Goal: Task Accomplishment & Management: Complete application form

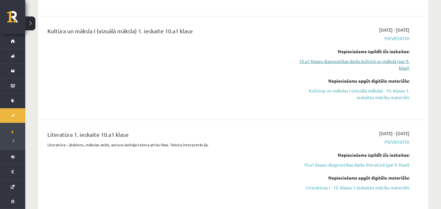
scroll to position [371, 0]
click at [353, 162] on link "10.a1 klases diagnostikas darbs literatūrā (par 9. klasi)" at bounding box center [352, 164] width 114 height 7
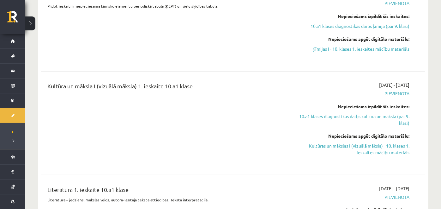
scroll to position [339, 0]
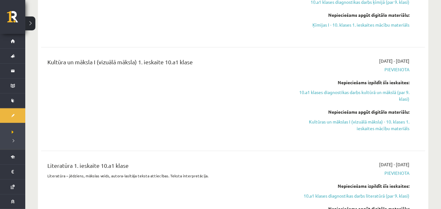
click at [335, 135] on div "[DATE] - [DATE] [GEOGRAPHIC_DATA] Nepieciešams izpildīt šīs ieskaites: 10.a1 kl…" at bounding box center [352, 99] width 124 height 83
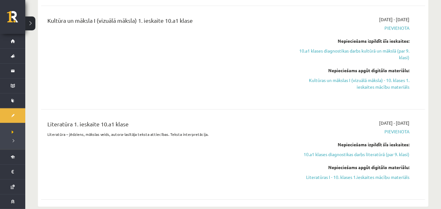
scroll to position [388, 0]
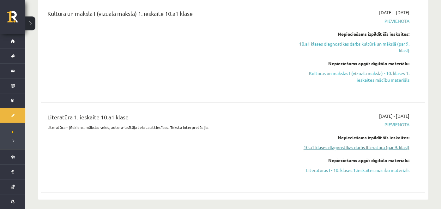
click at [340, 145] on link "10.a1 klases diagnostikas darbs literatūrā (par 9. klasi)" at bounding box center [352, 147] width 114 height 7
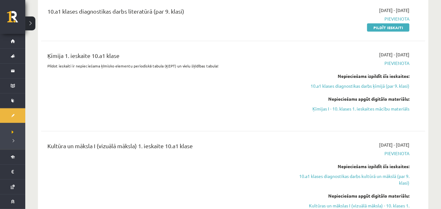
scroll to position [374, 0]
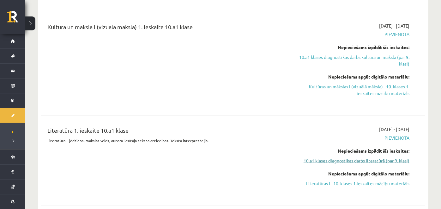
click at [347, 160] on link "10.a1 klases diagnostikas darbs literatūrā (par 9. klasi)" at bounding box center [352, 160] width 114 height 7
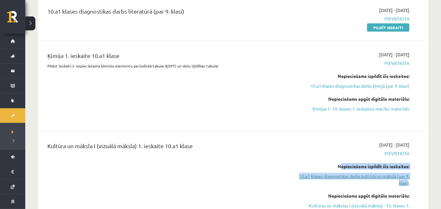
drag, startPoint x: 347, startPoint y: 160, endPoint x: 330, endPoint y: 179, distance: 25.0
click at [330, 179] on div "[DATE] - [DATE] [GEOGRAPHIC_DATA] Nepieciešams izpildīt šīs ieskaites: 10.a1 kl…" at bounding box center [352, 182] width 124 height 83
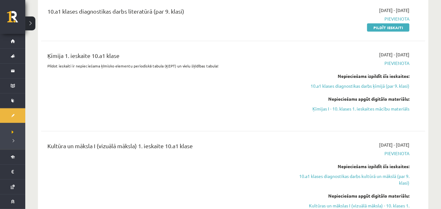
drag, startPoint x: 330, startPoint y: 179, endPoint x: 286, endPoint y: 139, distance: 58.6
click at [286, 139] on div "Kultūra un māksla I (vizuālā māksla) 1. ieskaite 10.a1 klase [DATE] - [DATE] [G…" at bounding box center [233, 182] width 384 height 95
click at [307, 177] on link "10.a1 klases diagnostikas darbs kultūrā un mākslā (par 9. klasi)" at bounding box center [352, 179] width 114 height 13
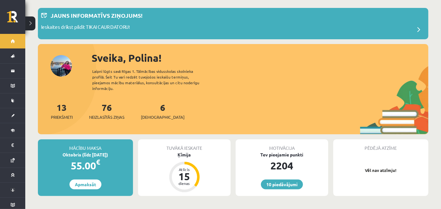
scroll to position [33, 0]
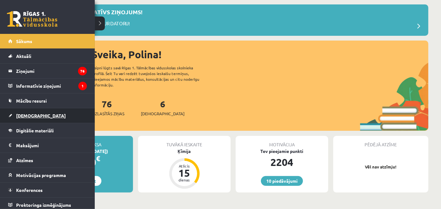
click at [15, 114] on link "[DEMOGRAPHIC_DATA]" at bounding box center [47, 115] width 79 height 15
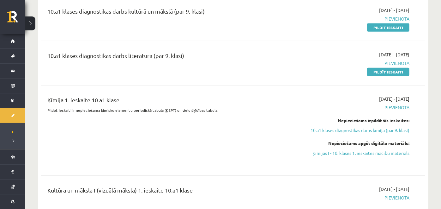
scroll to position [212, 0]
click at [392, 129] on link "10.a1 klases diagnostikas darbs ķīmijā (par 9. klasi)" at bounding box center [352, 129] width 114 height 7
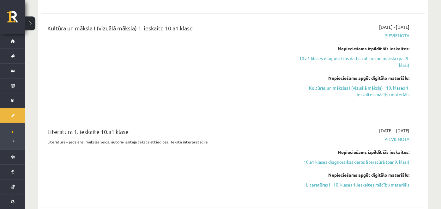
scroll to position [391, 0]
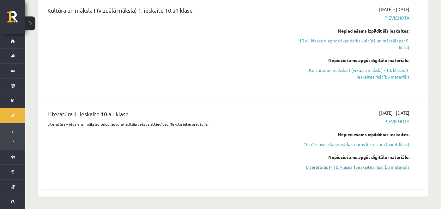
click at [353, 164] on link "Literatūras I - 10. klases 1.ieskaites mācību materiāls" at bounding box center [352, 166] width 114 height 7
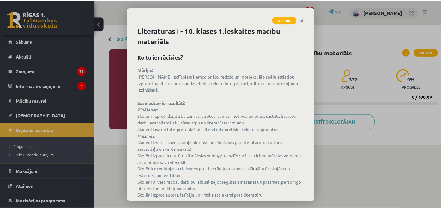
scroll to position [34, 0]
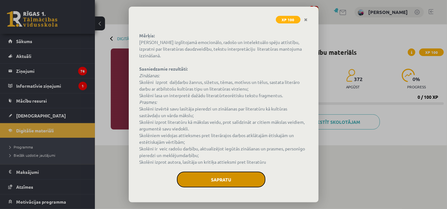
click at [237, 182] on button "Sapratu" at bounding box center [221, 179] width 88 height 16
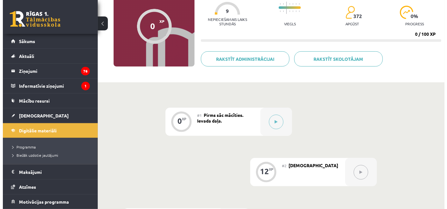
scroll to position [63, 0]
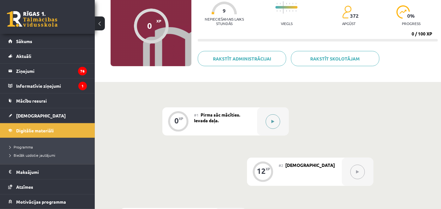
click at [267, 121] on button at bounding box center [273, 121] width 15 height 15
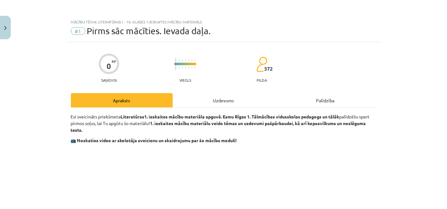
click at [214, 100] on div "Uzdevums" at bounding box center [224, 100] width 102 height 14
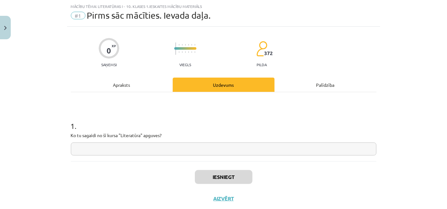
scroll to position [31, 0]
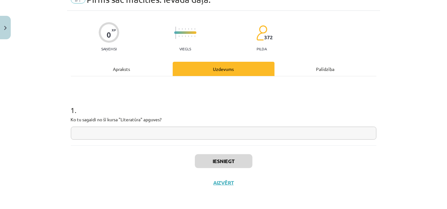
click at [217, 132] on input "text" at bounding box center [223, 132] width 305 height 13
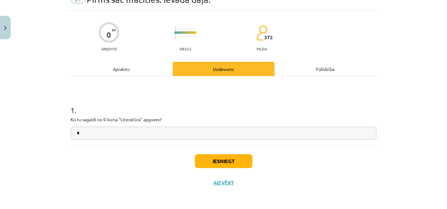
type input "*"
click at [214, 162] on button "Iesniegt" at bounding box center [224, 161] width 58 height 14
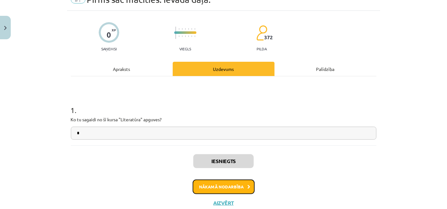
click at [238, 184] on button "Nākamā nodarbība" at bounding box center [223, 186] width 62 height 15
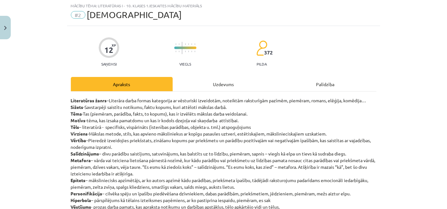
scroll to position [15, 0]
click at [219, 88] on div "Uzdevums" at bounding box center [224, 84] width 102 height 14
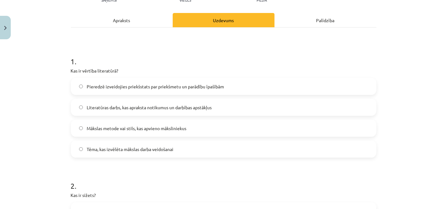
scroll to position [90, 0]
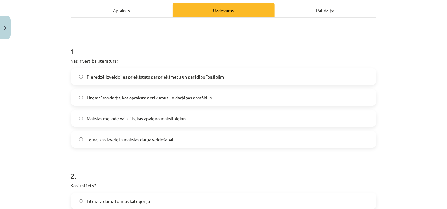
click at [71, 60] on p "Kas ir vērtība literatūrā?" at bounding box center [223, 61] width 305 height 7
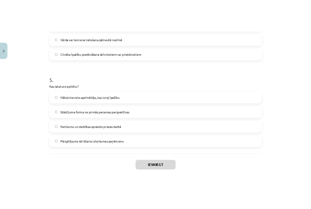
scroll to position [598, 0]
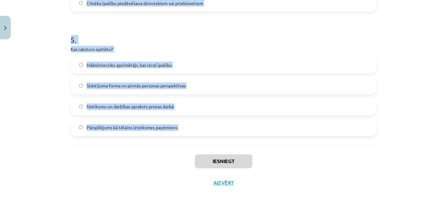
drag, startPoint x: 68, startPoint y: 60, endPoint x: 194, endPoint y: 147, distance: 152.8
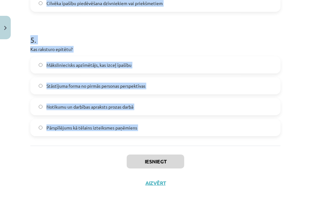
click at [250, 53] on div "5 . Kas raksturo epitētu? Māksliniecisks apzīmētājs, kas izceļ īpašību Stāstīju…" at bounding box center [155, 80] width 250 height 112
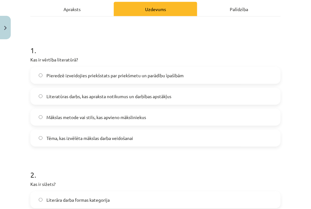
scroll to position [107, 0]
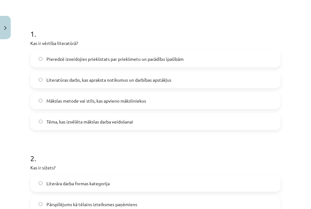
click at [232, 109] on div "Pieredzē izveidojies priekšstats par priekšmetu un parādību īpašībām Literatūra…" at bounding box center [155, 90] width 250 height 80
click at [269, 54] on label "Pieredzē izveidojies priekšstats par priekšmetu un parādību īpašībām" at bounding box center [155, 59] width 249 height 16
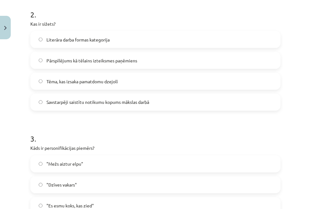
scroll to position [251, 0]
click at [240, 104] on label "Savstarpēji saistītu notikumu kopums mākslas darbā" at bounding box center [155, 102] width 249 height 16
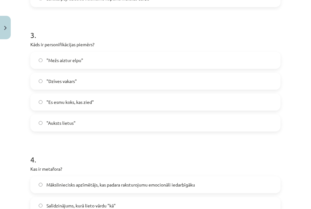
scroll to position [362, 0]
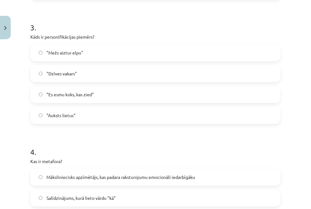
click at [128, 52] on label ""Mežs aiztur elpu"" at bounding box center [155, 53] width 249 height 16
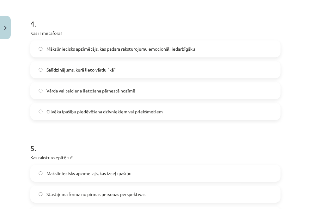
scroll to position [495, 0]
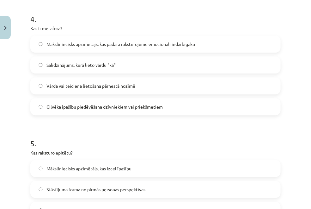
click at [149, 86] on label "Vārda vai teiciena lietošana pārnestā nozīmē" at bounding box center [155, 86] width 249 height 16
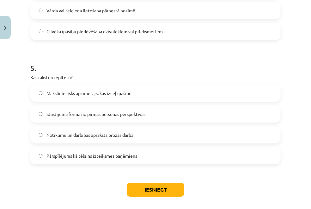
scroll to position [570, 0]
click at [154, 98] on label "Māksliniecisks apzīmētājs, kas izceļ īpašību" at bounding box center [155, 93] width 249 height 16
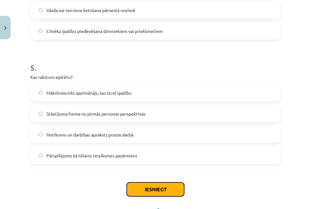
click at [150, 186] on button "Iesniegt" at bounding box center [156, 189] width 58 height 14
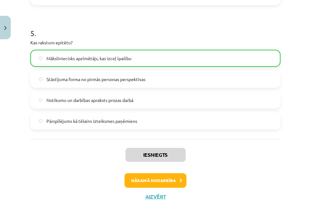
scroll to position [605, 0]
click at [154, 178] on button "Nākamā nodarbība" at bounding box center [156, 180] width 62 height 15
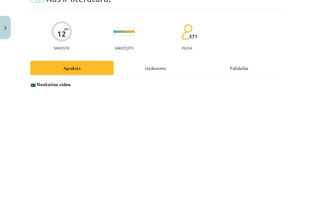
scroll to position [15, 0]
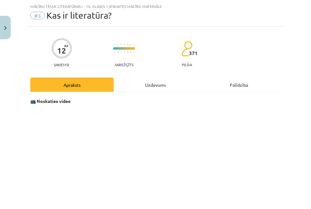
click at [166, 82] on div "Uzdevums" at bounding box center [155, 84] width 83 height 14
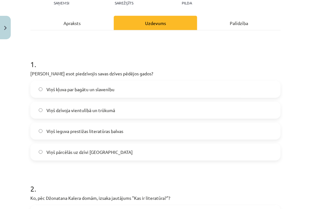
scroll to position [77, 0]
drag, startPoint x: 35, startPoint y: 71, endPoint x: 28, endPoint y: 69, distance: 7.8
drag, startPoint x: 28, startPoint y: 69, endPoint x: 33, endPoint y: 70, distance: 5.2
click at [33, 70] on p "Ko Rainers Marija Rilke esot piedzīvojis savas dzīves pēdējos gados?" at bounding box center [155, 73] width 250 height 7
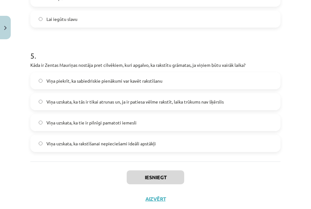
scroll to position [598, 0]
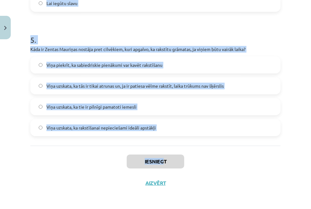
drag, startPoint x: 29, startPoint y: 71, endPoint x: 163, endPoint y: 153, distance: 157.6
click at [163, 149] on div "Iesniegt Aizvērt" at bounding box center [155, 167] width 250 height 44
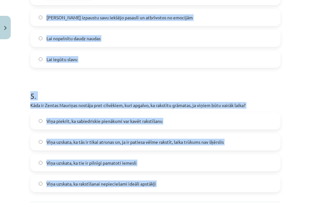
scroll to position [560, 0]
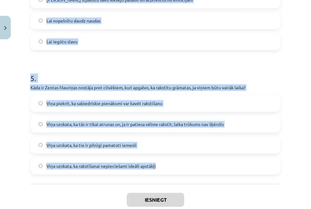
drag, startPoint x: 30, startPoint y: 115, endPoint x: 160, endPoint y: 173, distance: 141.9
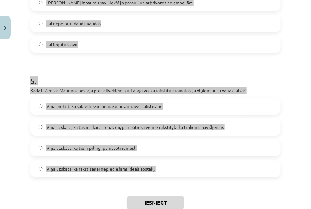
scroll to position [556, 0]
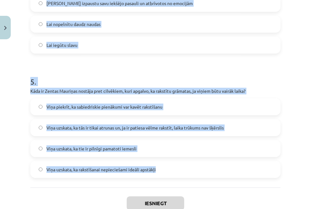
click at [172, 72] on h1 "5 ." at bounding box center [155, 76] width 250 height 20
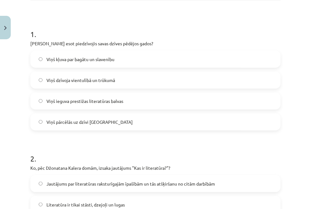
scroll to position [128, 0]
